Goal: Complete application form

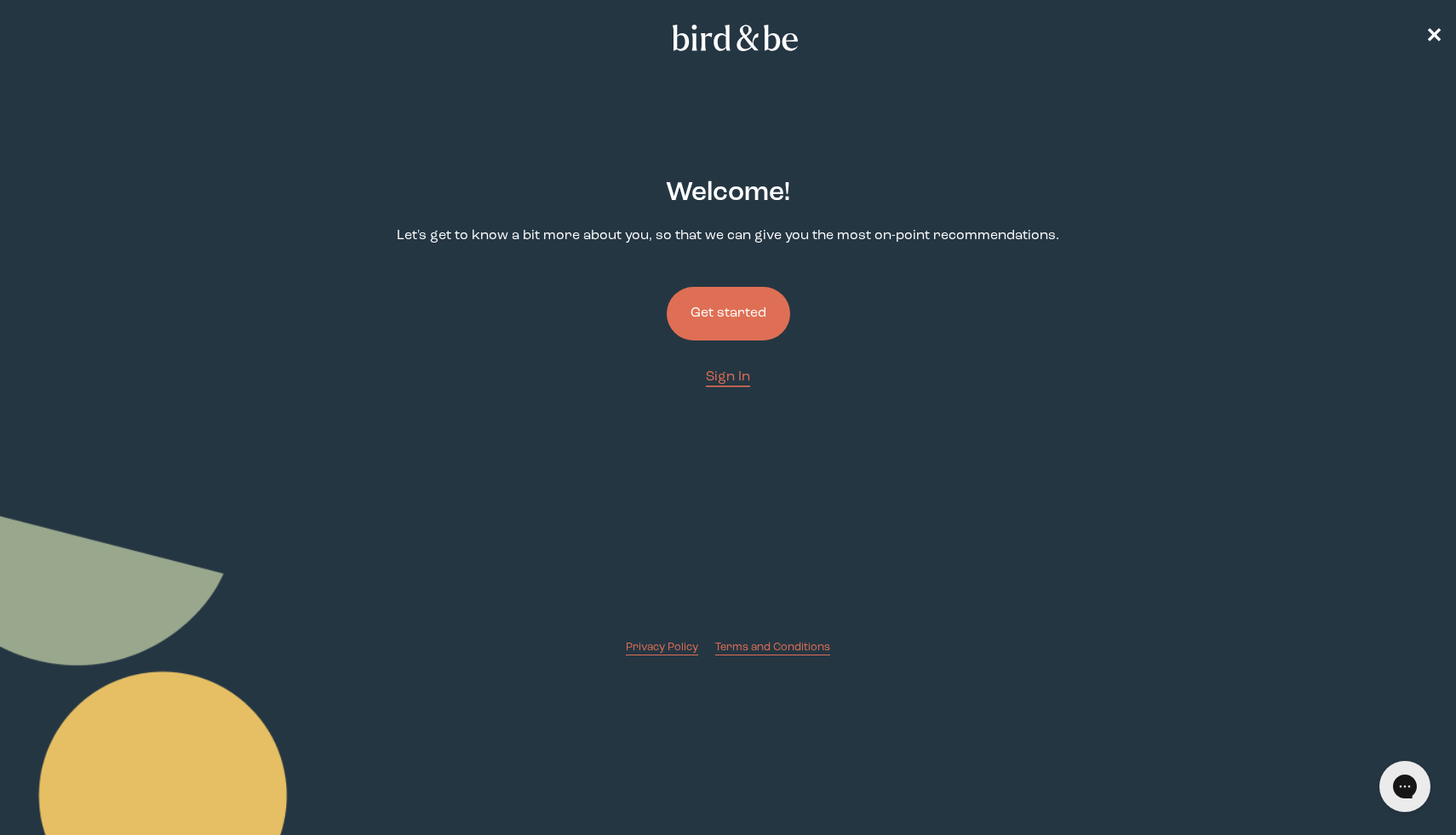
click at [729, 319] on button "Get started" at bounding box center [728, 313] width 124 height 54
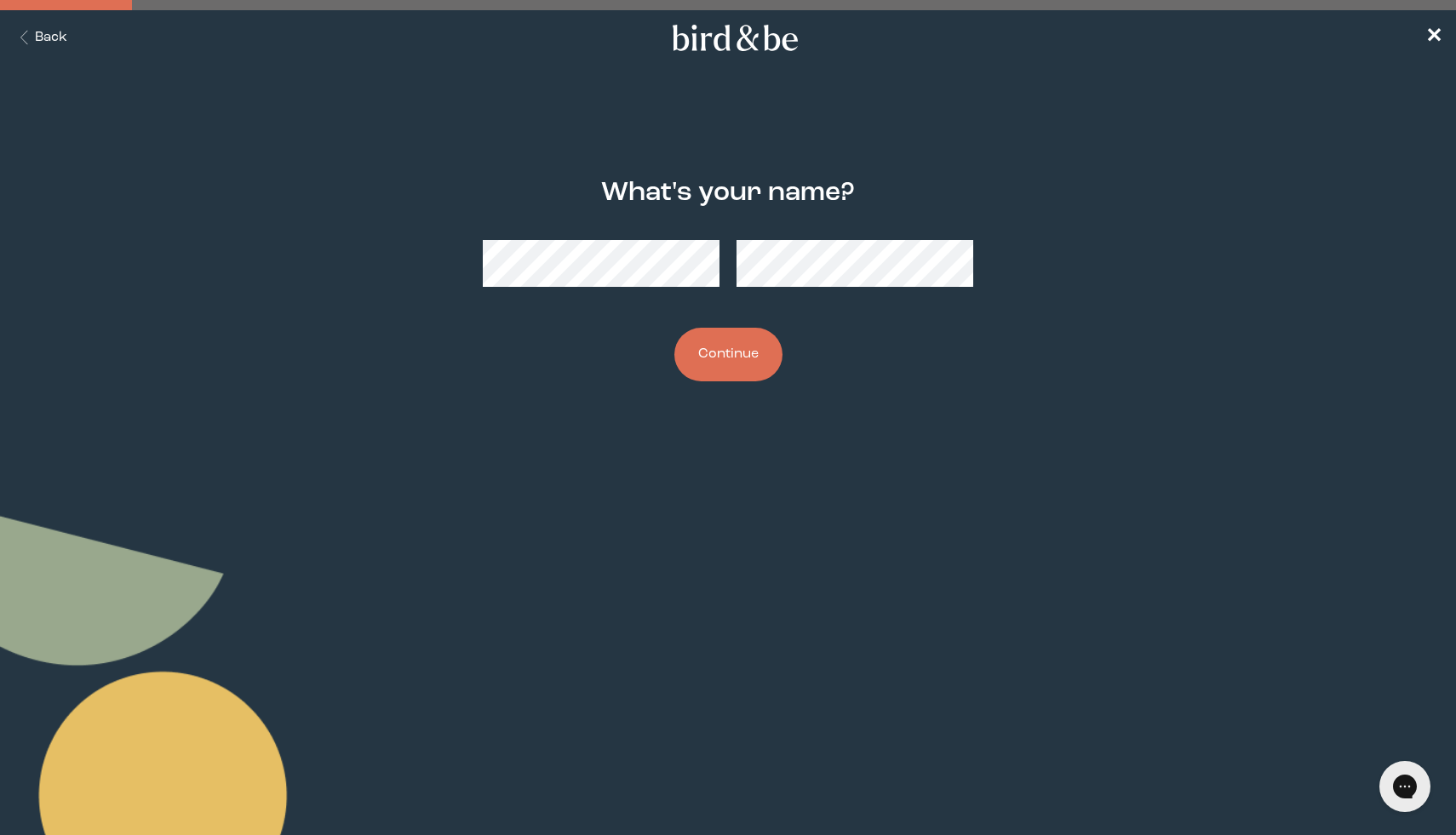
click at [731, 360] on button "Continue" at bounding box center [728, 354] width 108 height 54
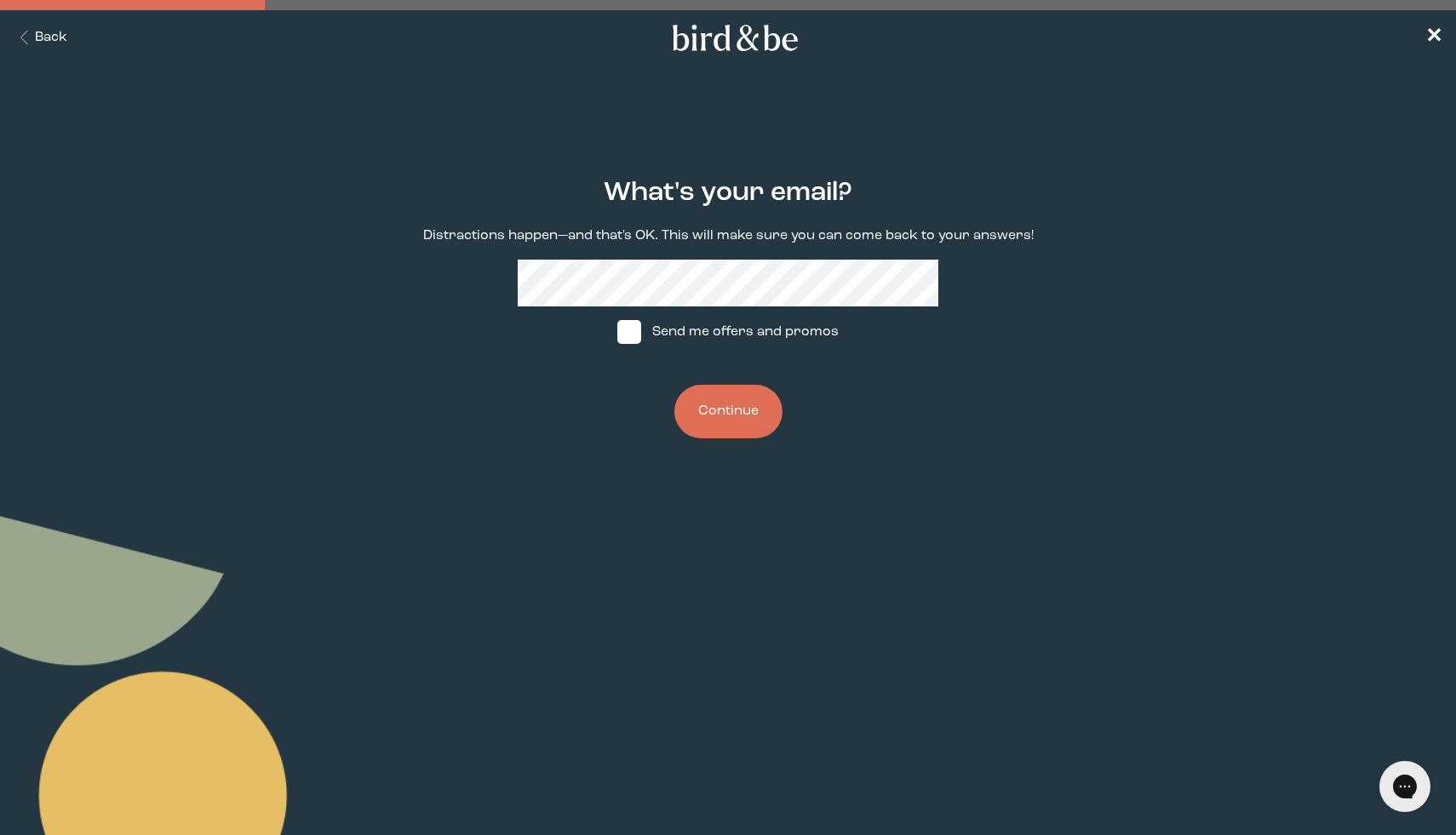
click at [709, 398] on button "Continue" at bounding box center [728, 411] width 108 height 54
